Goal: Task Accomplishment & Management: Use online tool/utility

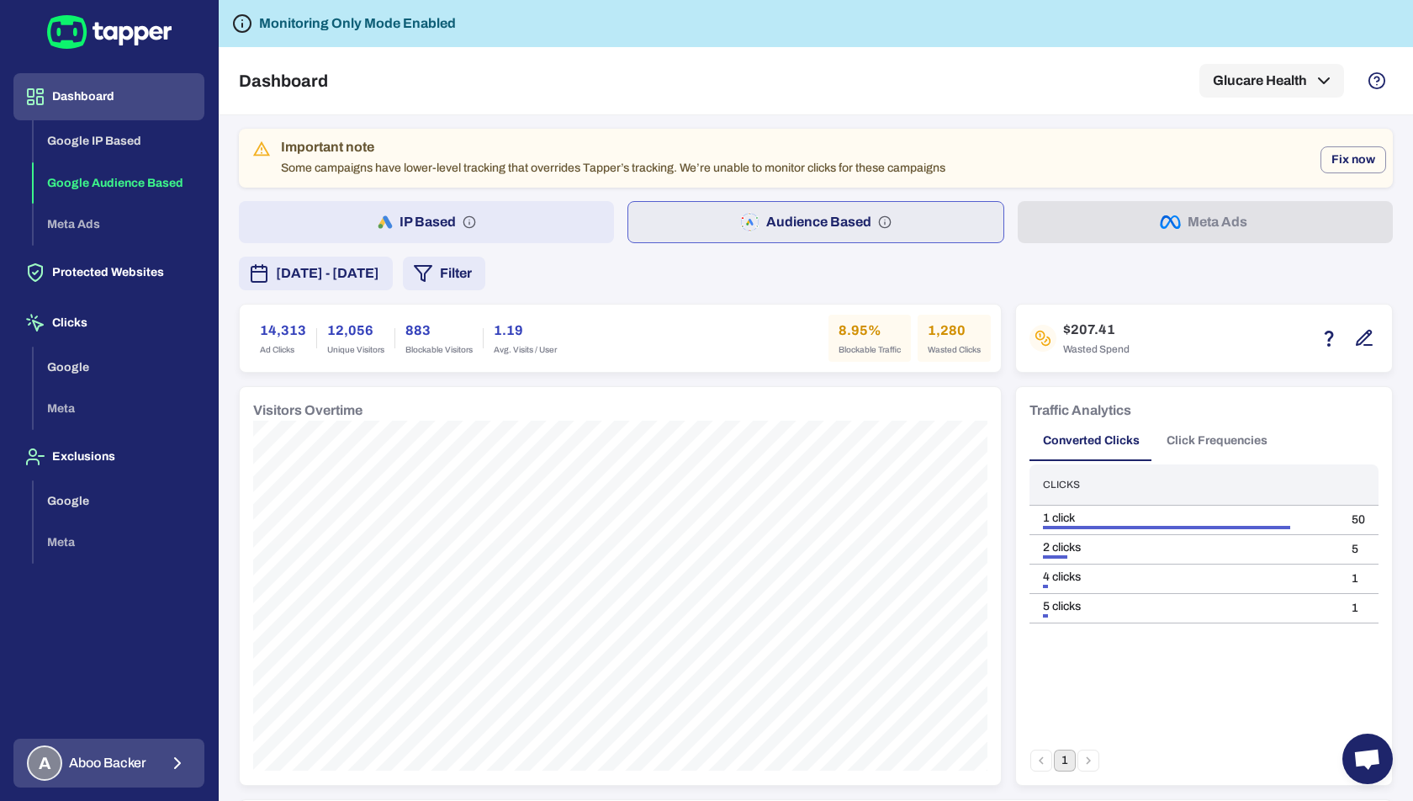
click at [142, 749] on div "A Aboo Backer" at bounding box center [86, 762] width 119 height 35
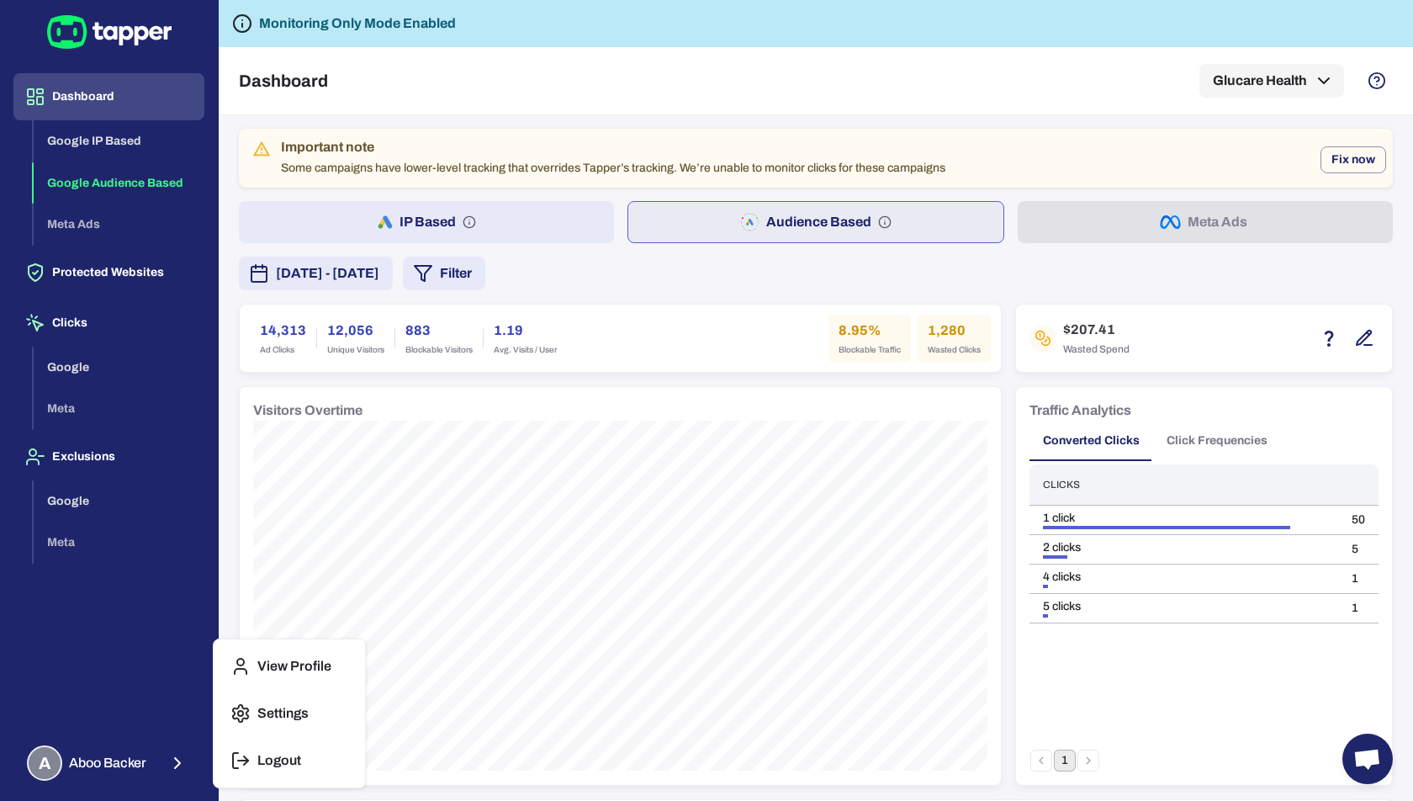
click at [241, 756] on icon "button" at bounding box center [240, 760] width 20 height 20
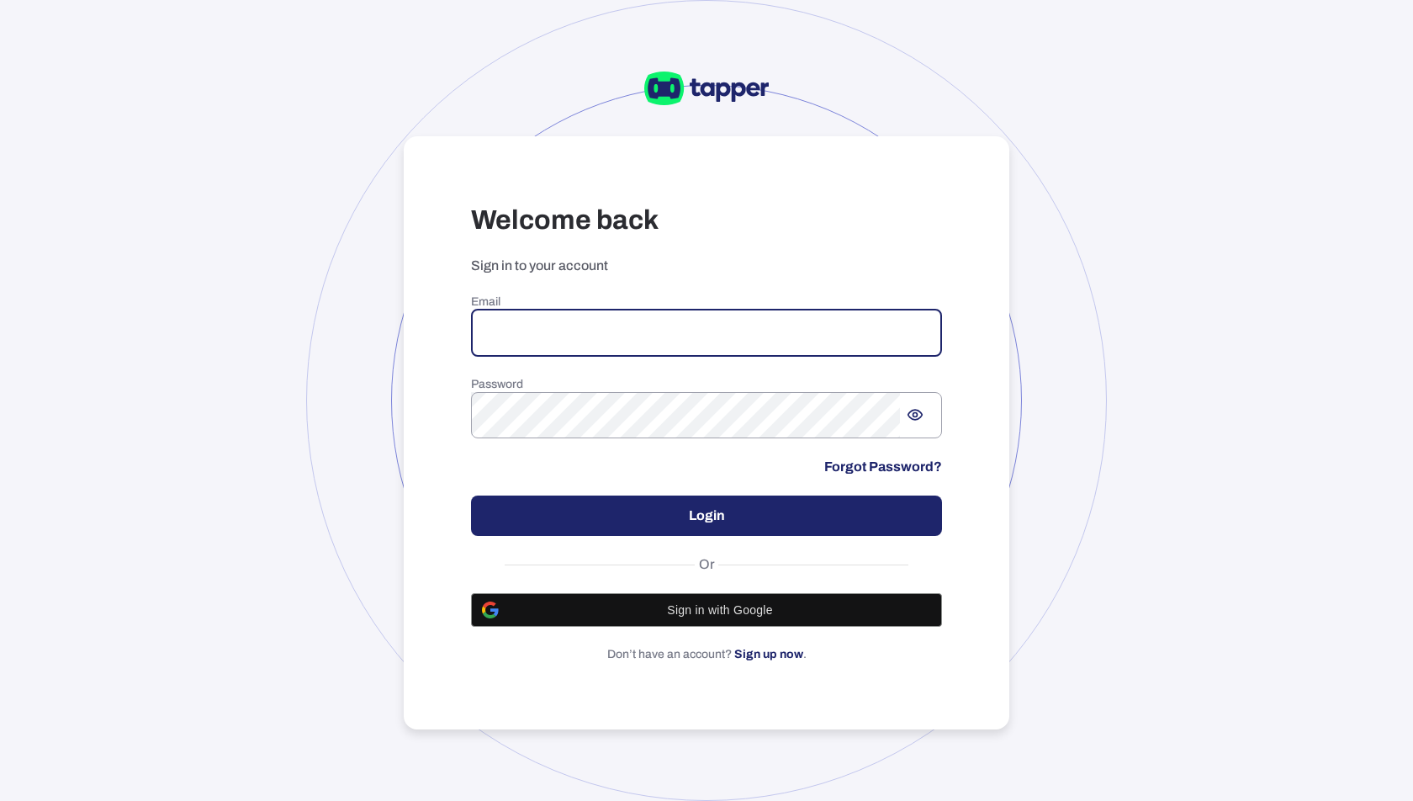
click at [562, 344] on input "email" at bounding box center [706, 333] width 471 height 47
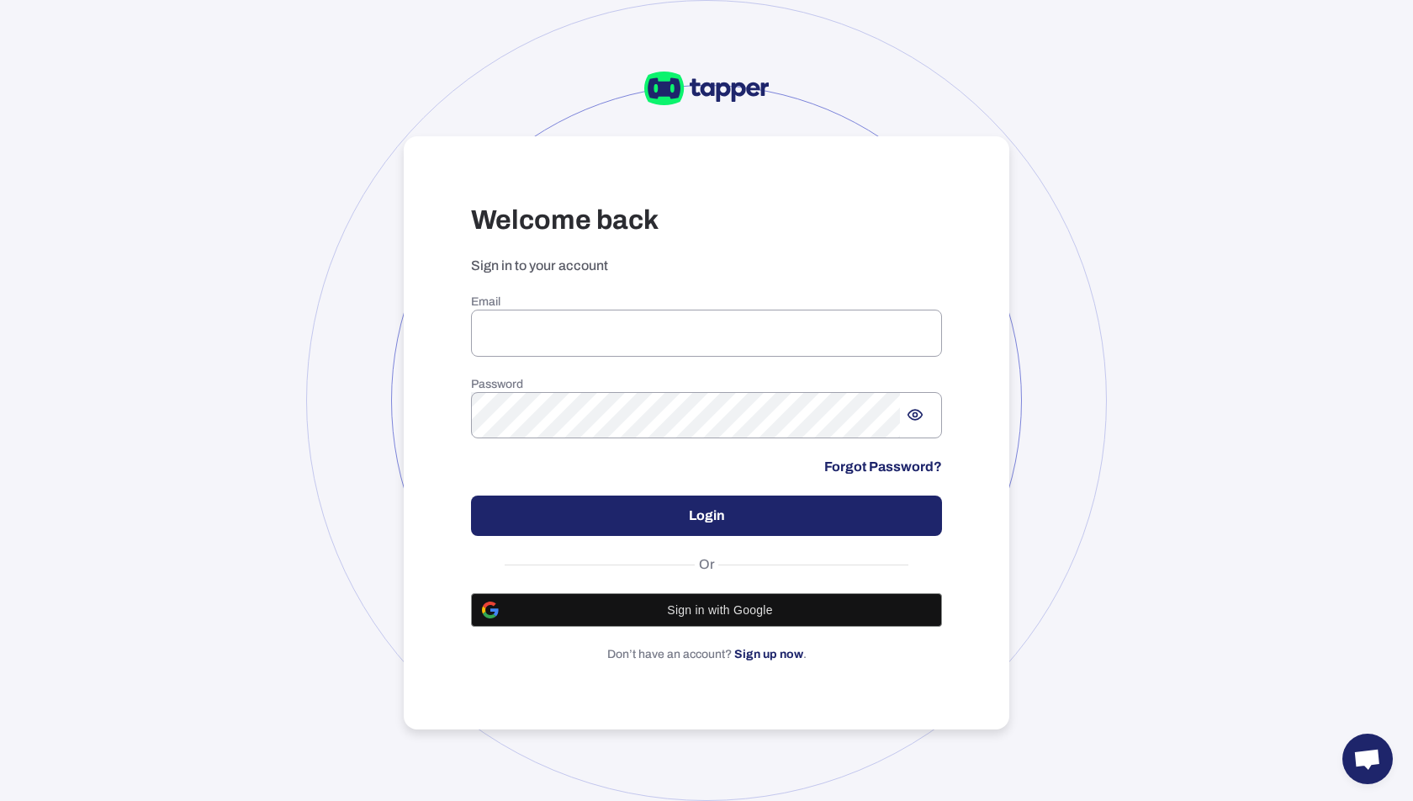
type input "**********"
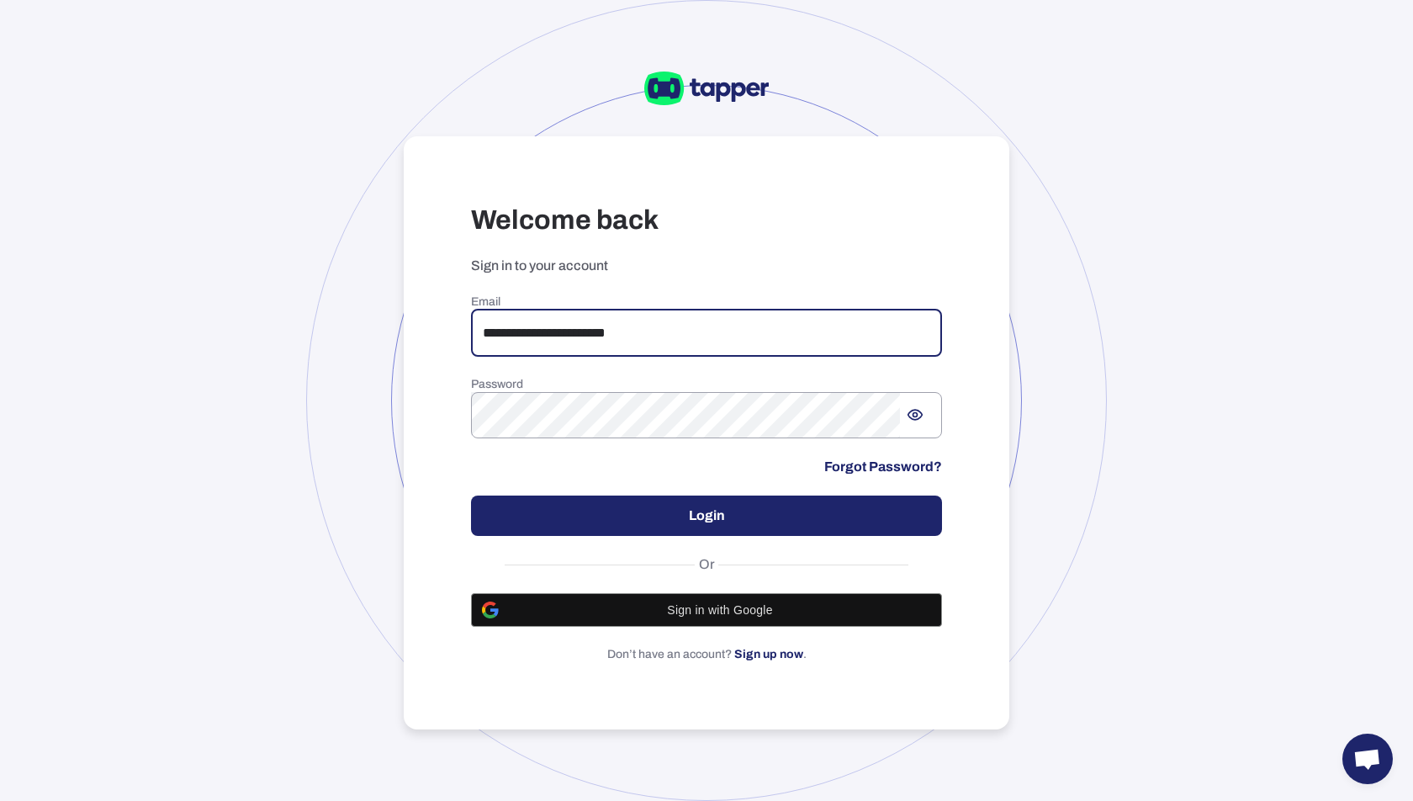
click at [712, 517] on button "Login" at bounding box center [706, 515] width 471 height 40
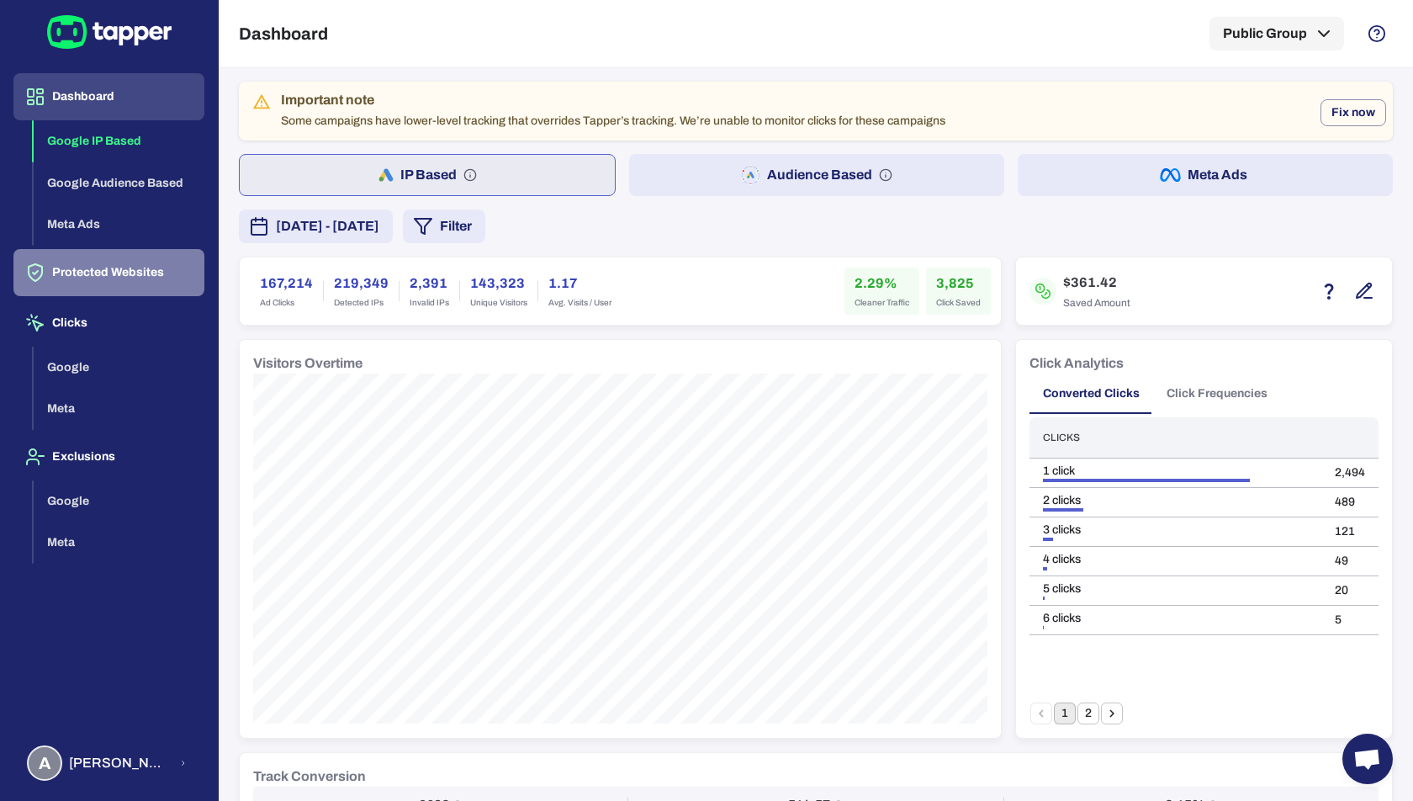
click at [133, 273] on button "Protected Websites" at bounding box center [108, 272] width 191 height 47
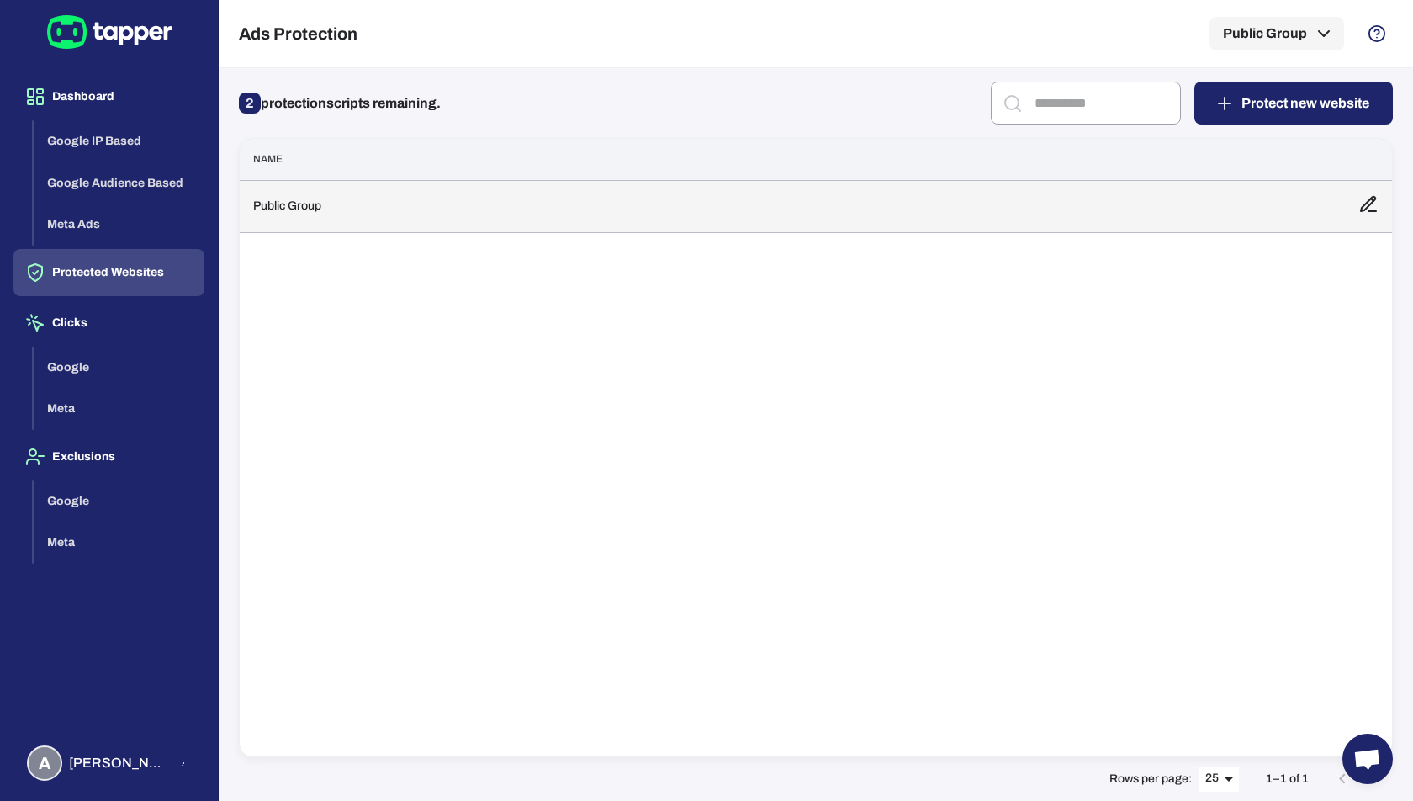
click at [292, 204] on td "Public Group" at bounding box center [792, 206] width 1105 height 52
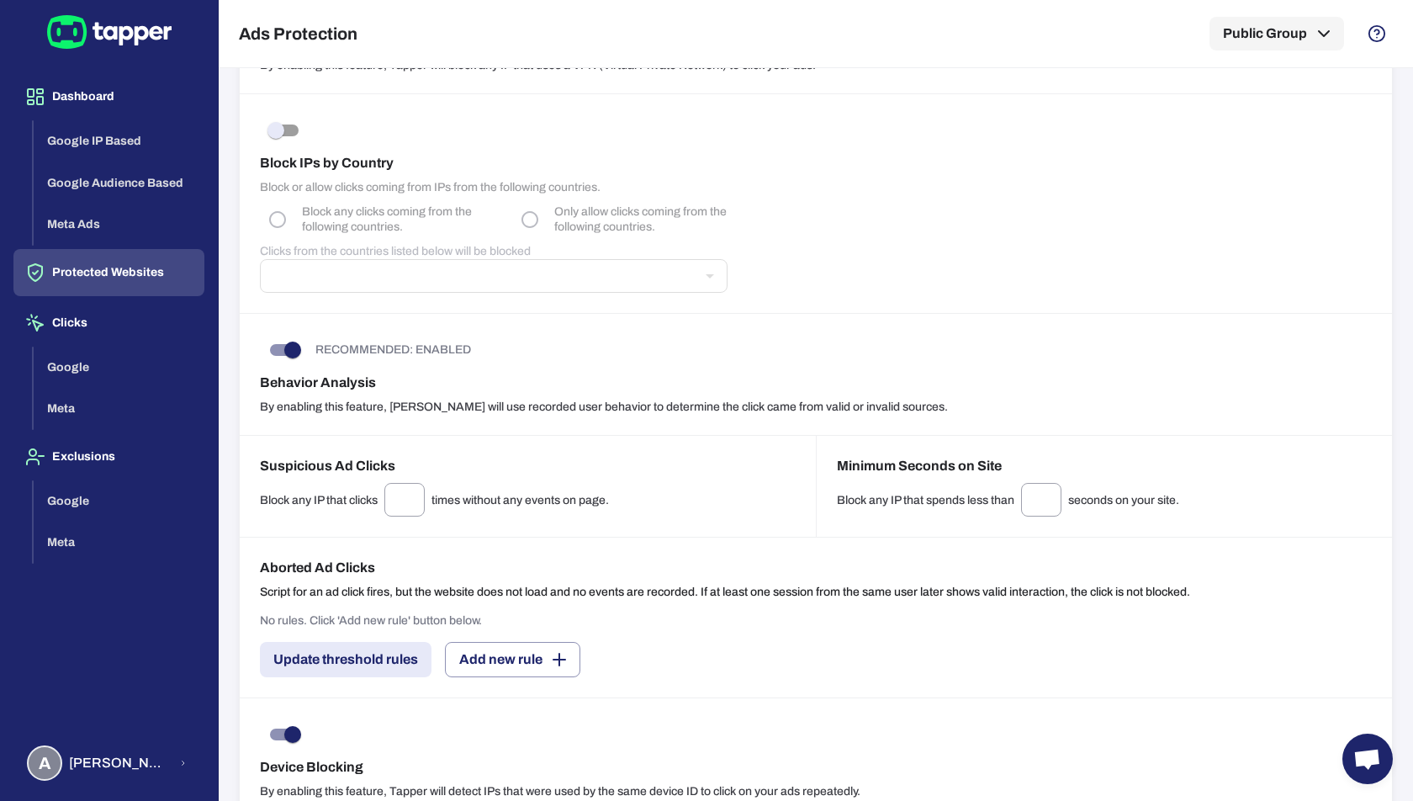
scroll to position [984, 0]
